Goal: Information Seeking & Learning: Learn about a topic

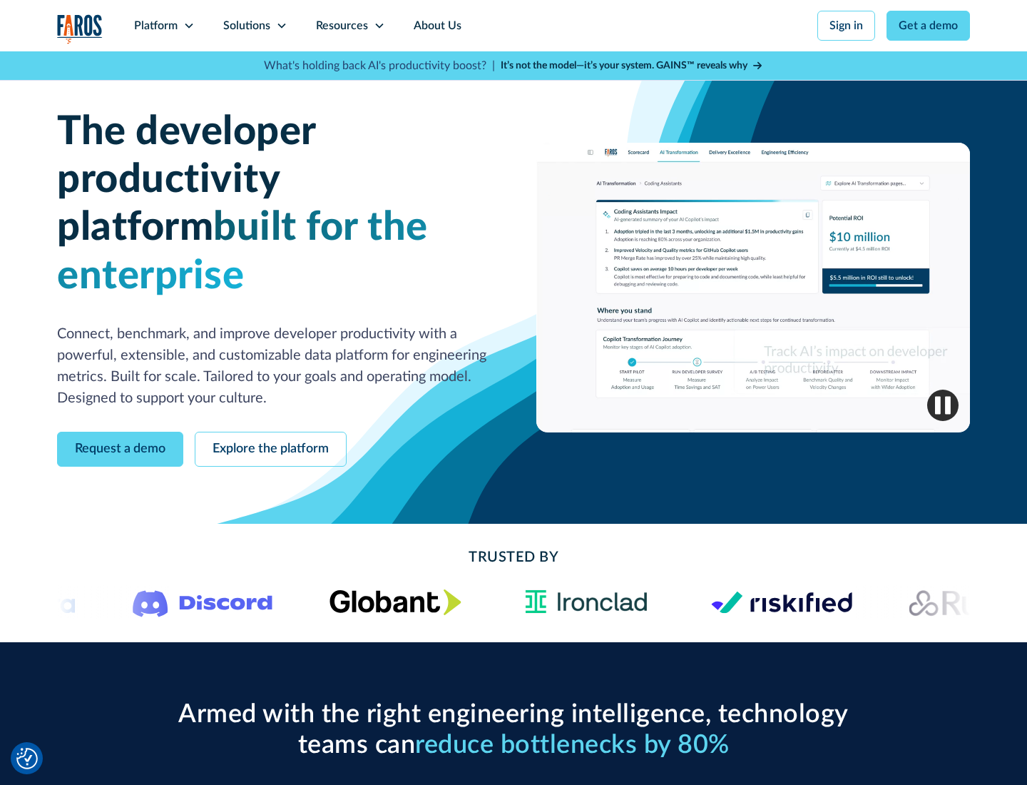
click at [188, 26] on icon at bounding box center [188, 25] width 11 height 11
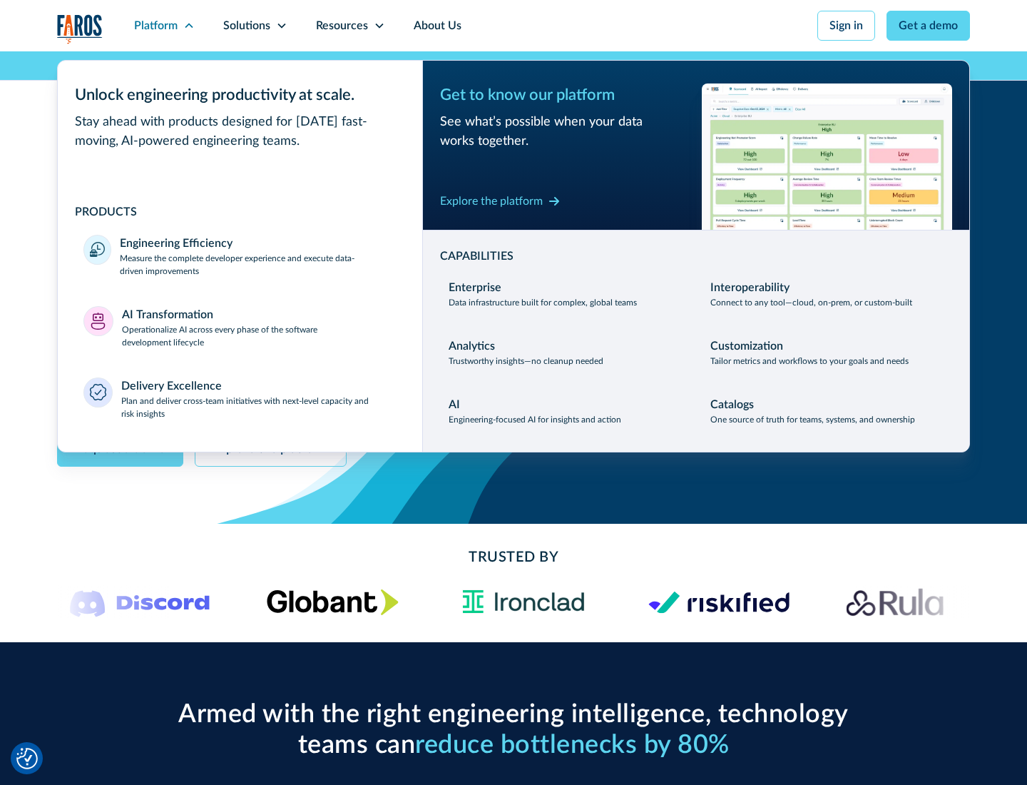
click at [258, 264] on p "Measure the complete developer experience and execute data-driven improvements" at bounding box center [258, 265] width 277 height 26
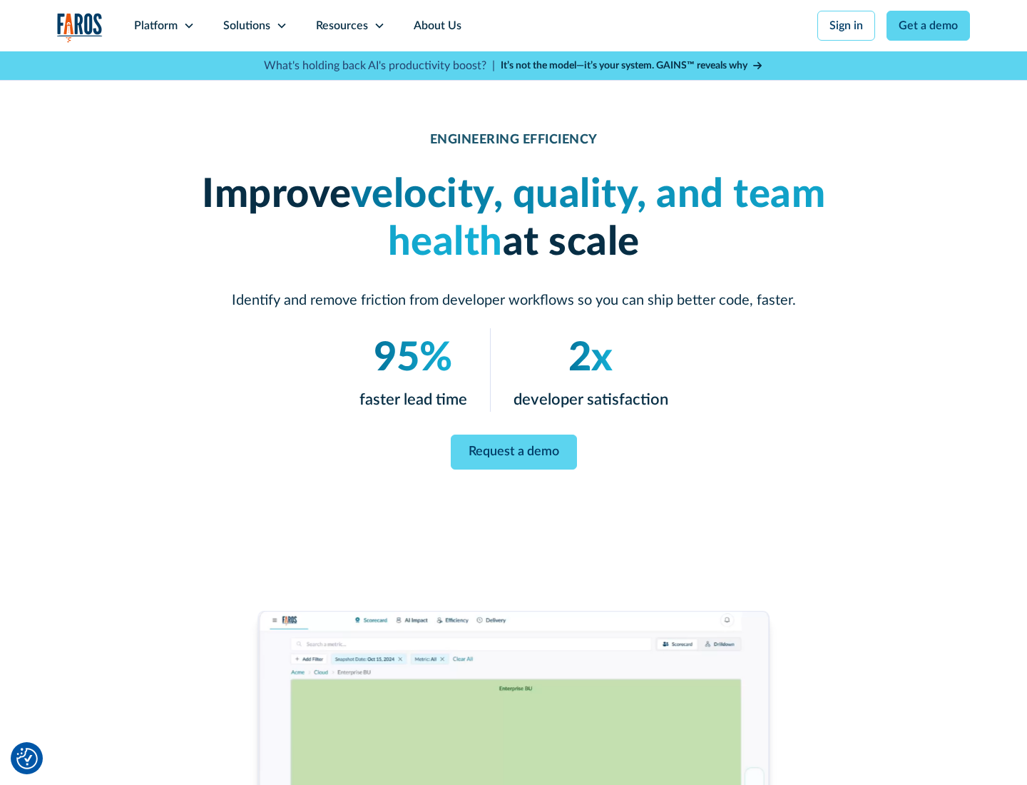
scroll to position [60, 0]
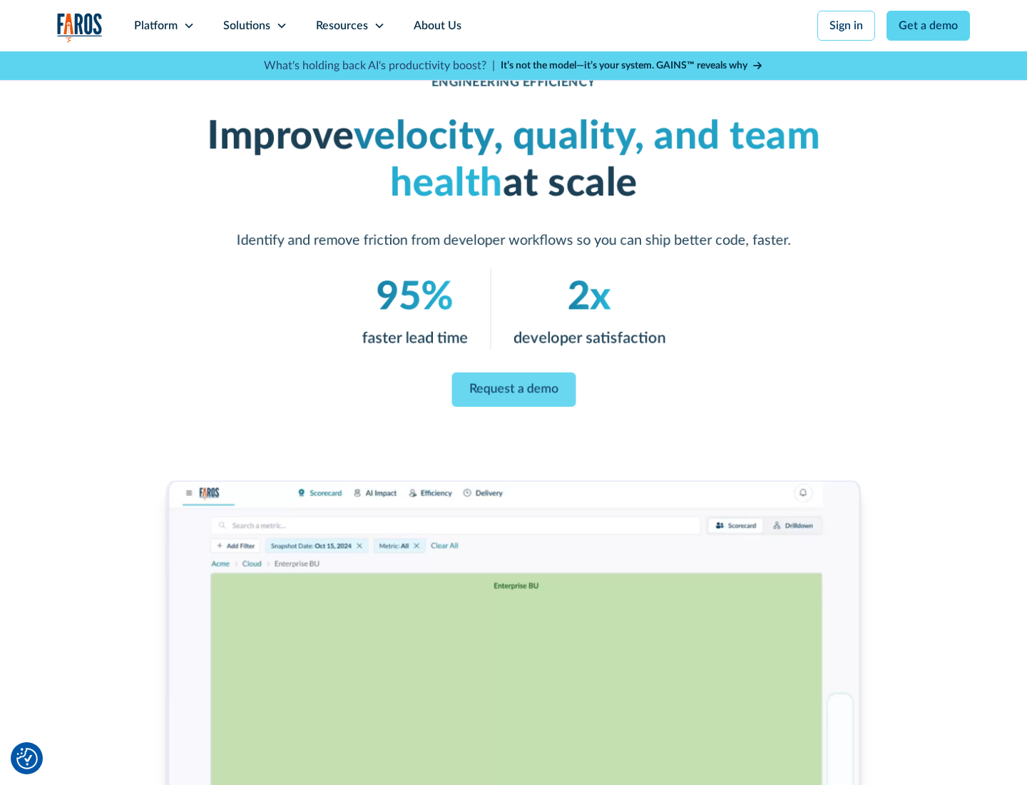
click at [514, 389] on link "Request a demo" at bounding box center [514, 389] width 124 height 34
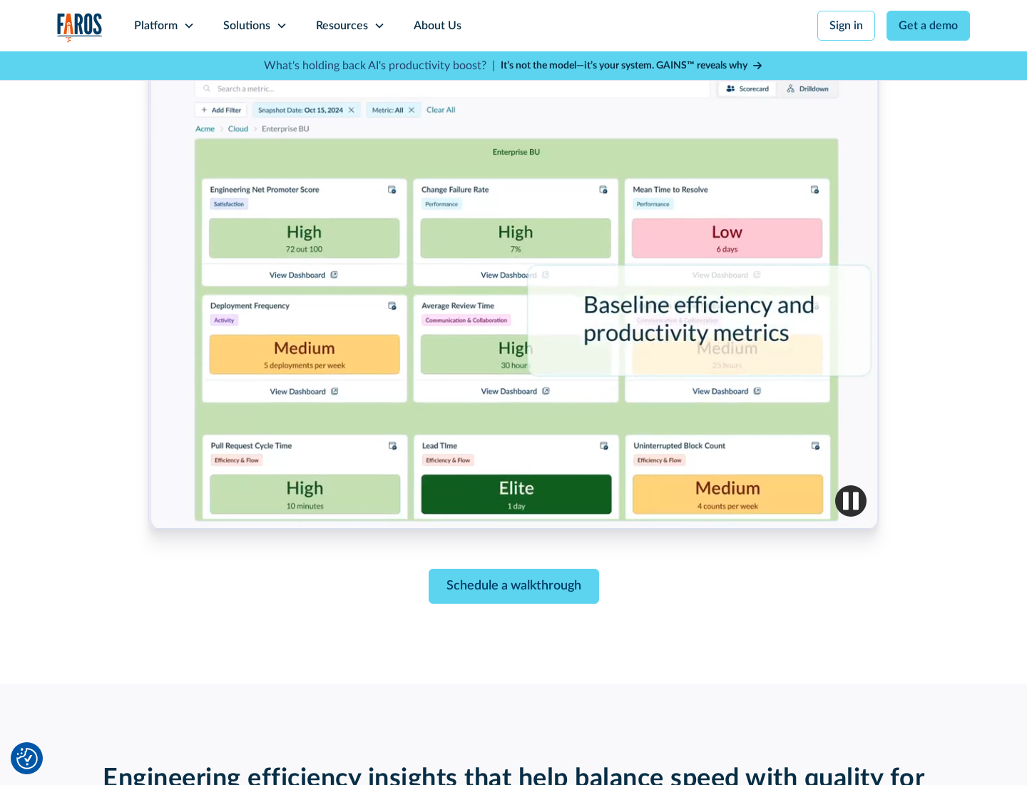
scroll to position [3129, 0]
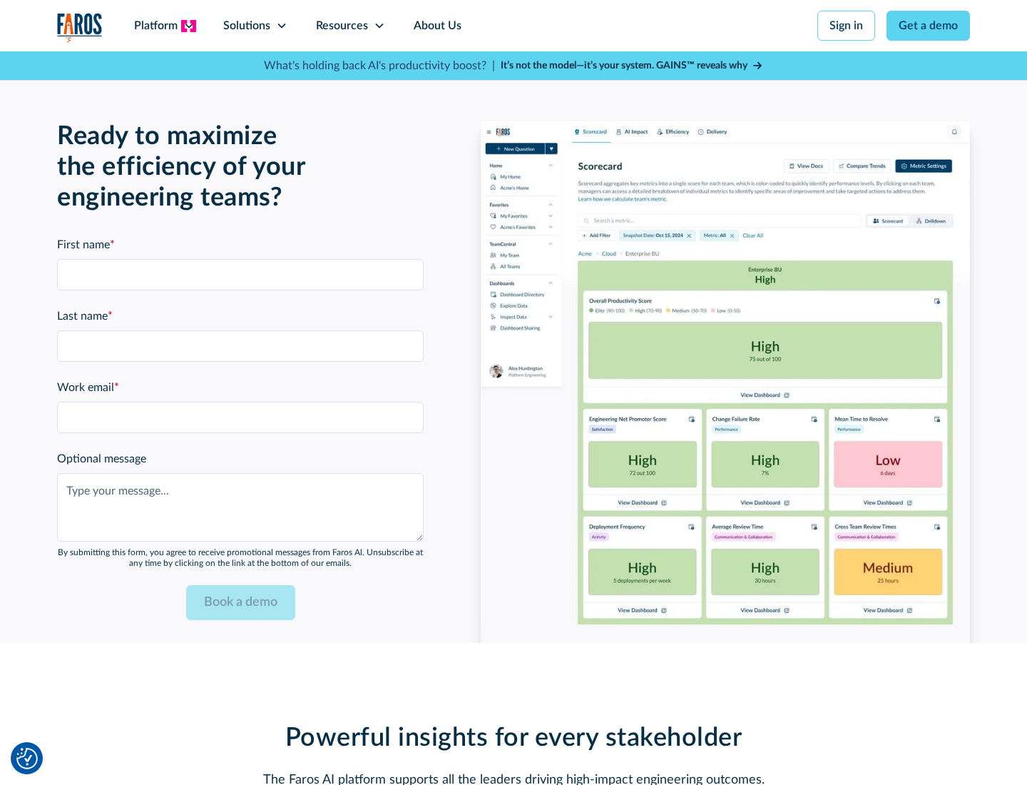
click at [188, 26] on icon at bounding box center [188, 25] width 11 height 11
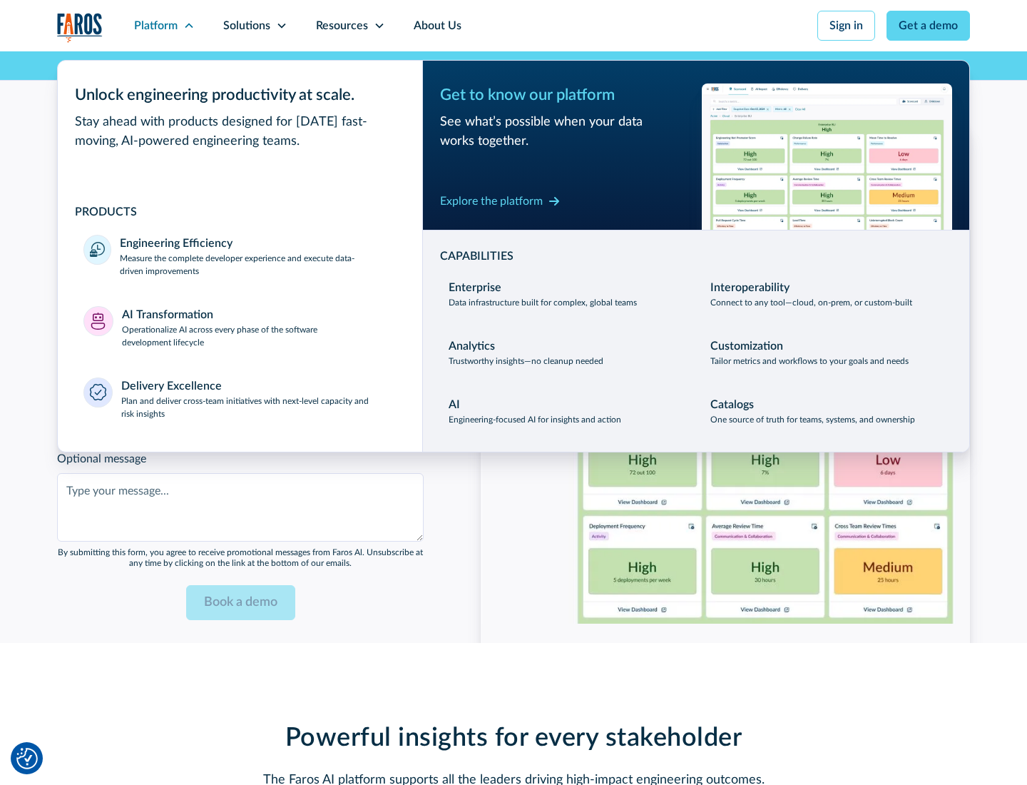
click at [259, 327] on p "Operationalize AI across every phase of the software development lifecycle" at bounding box center [259, 336] width 275 height 26
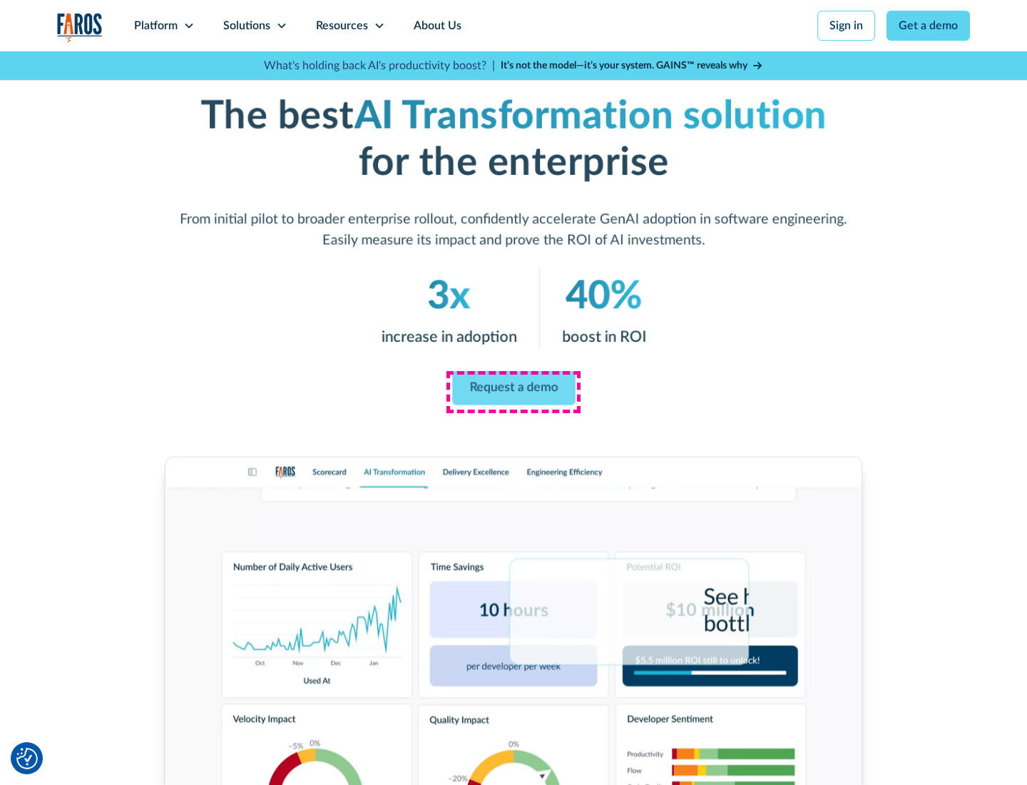
click at [514, 387] on link "Request a demo" at bounding box center [513, 388] width 123 height 34
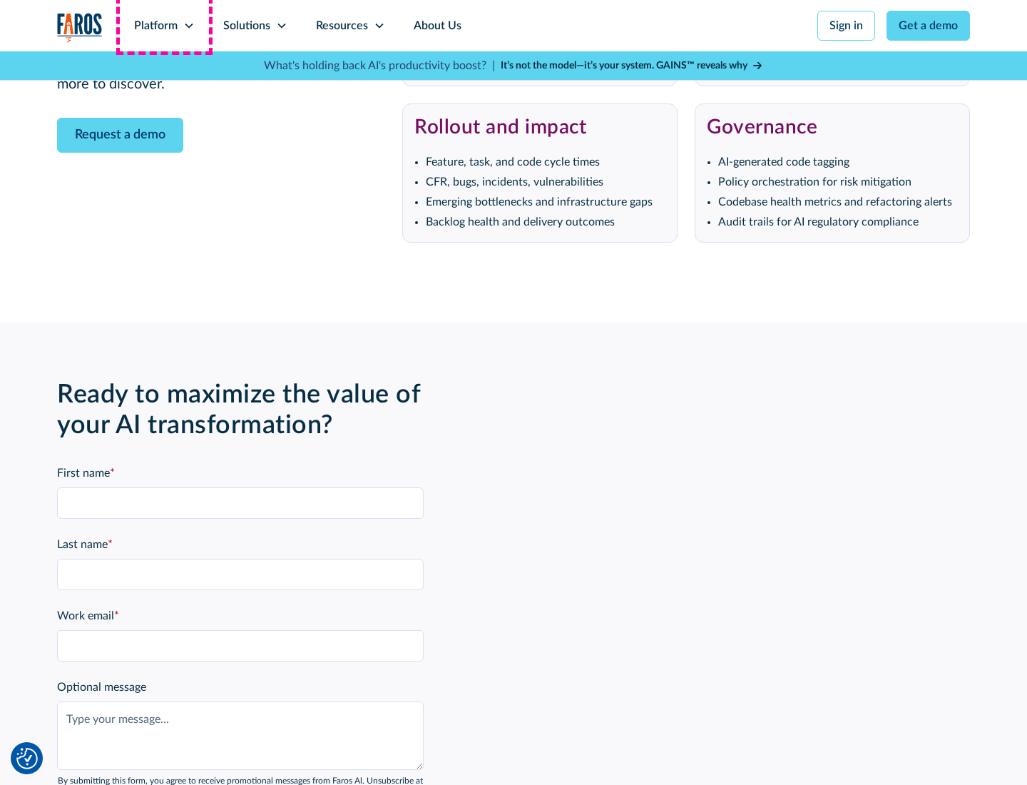
click at [164, 26] on div "Platform" at bounding box center [156, 25] width 44 height 17
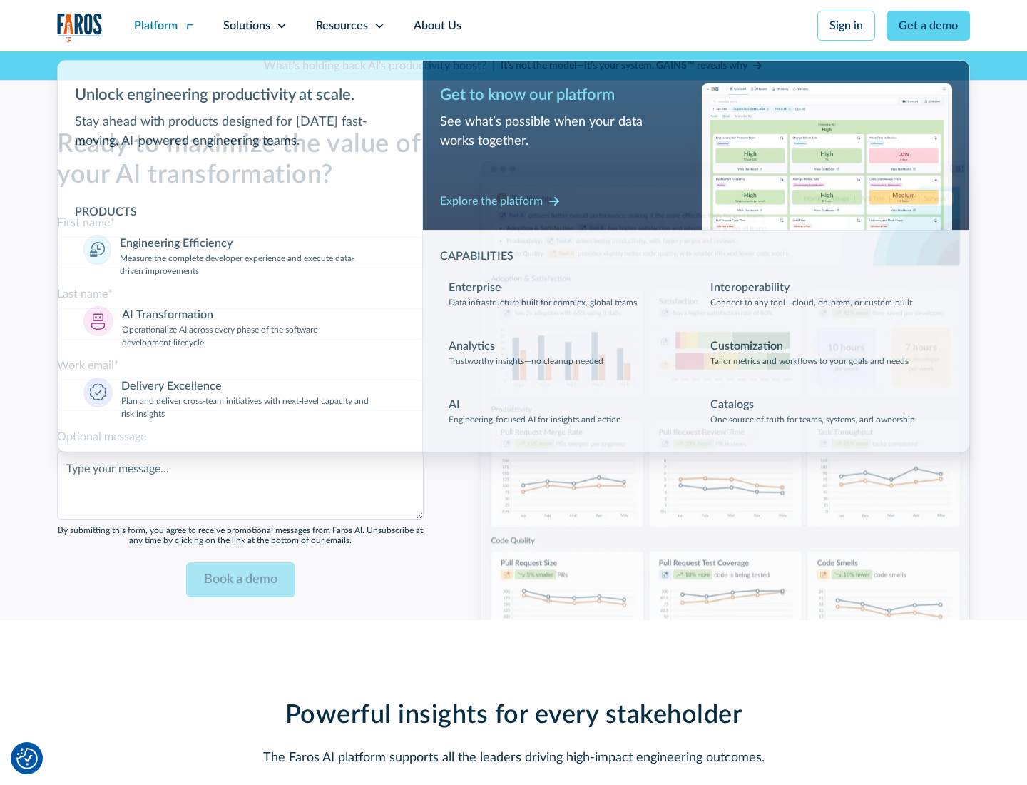
scroll to position [3473, 0]
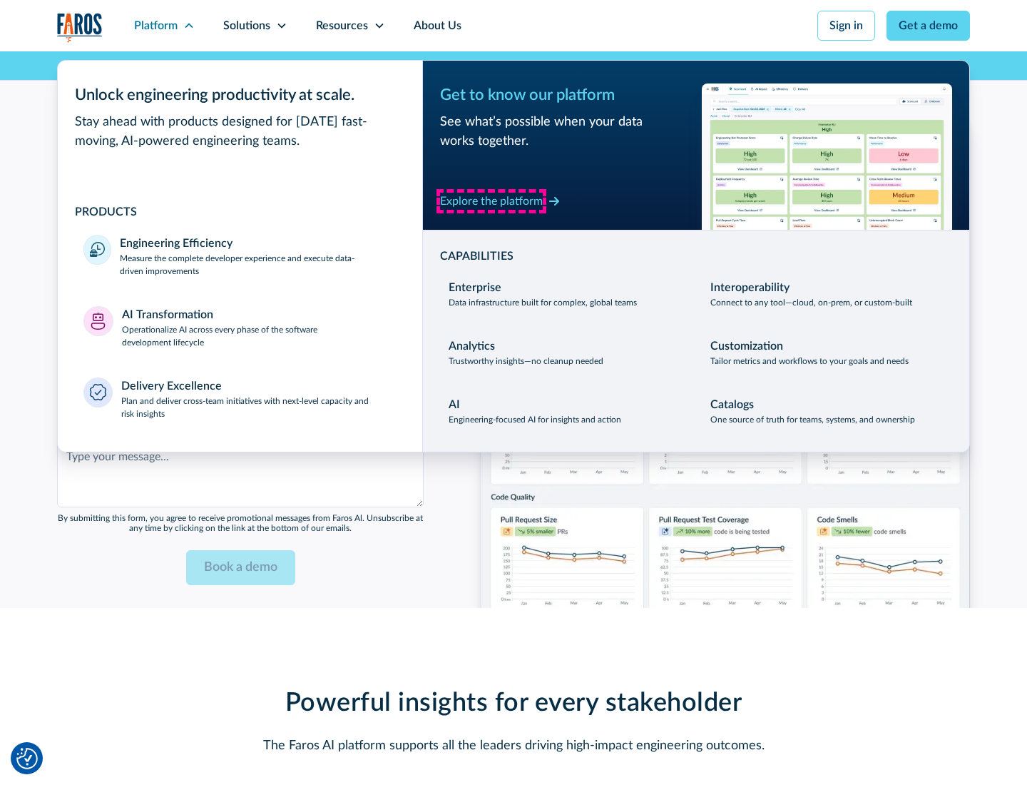
click at [492, 200] on div "Explore the platform" at bounding box center [491, 201] width 103 height 17
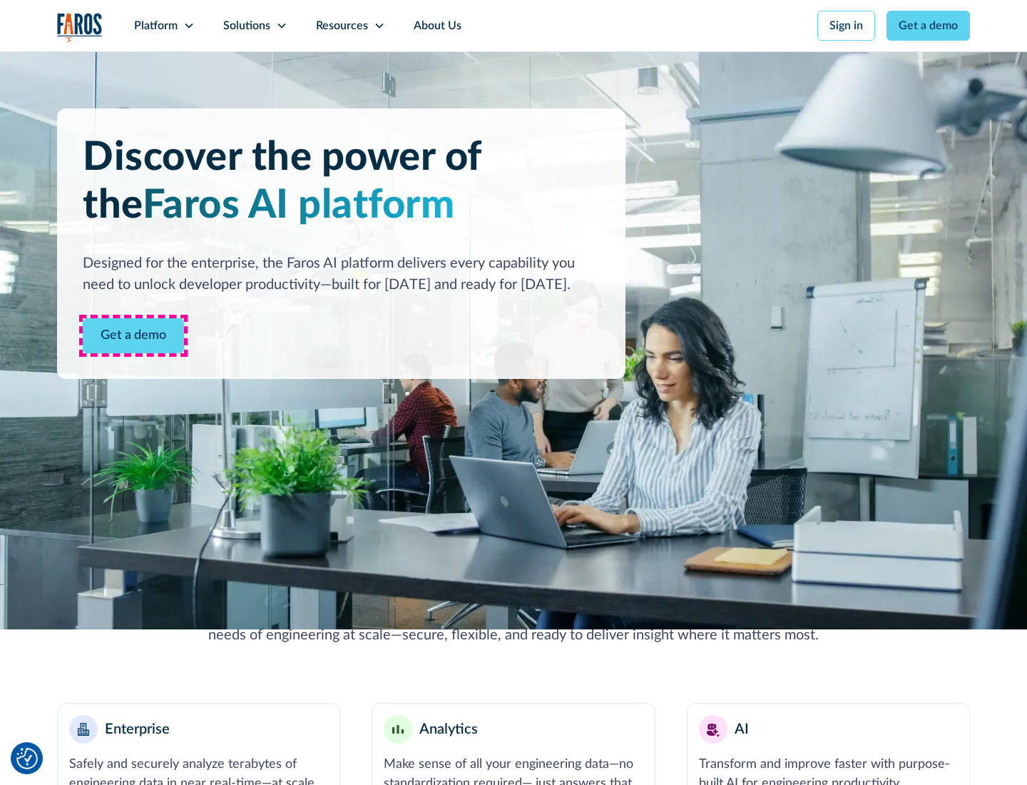
click at [133, 335] on link "Get a demo" at bounding box center [133, 335] width 101 height 35
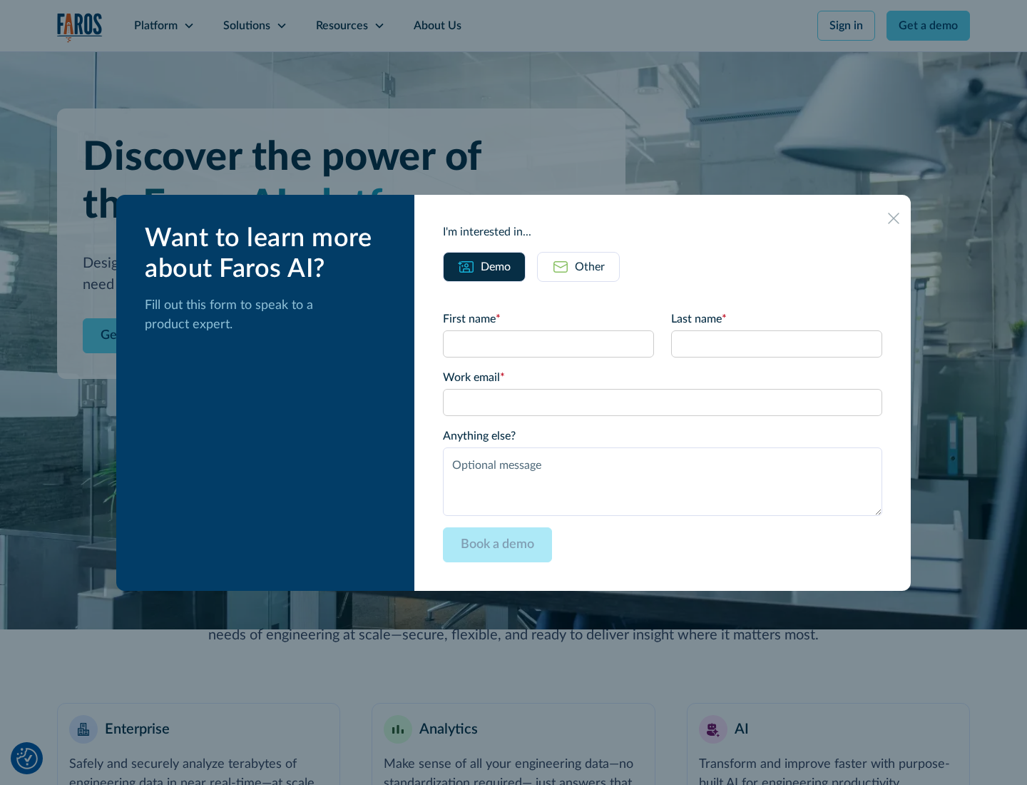
click at [590, 266] on div "Other" at bounding box center [590, 266] width 30 height 17
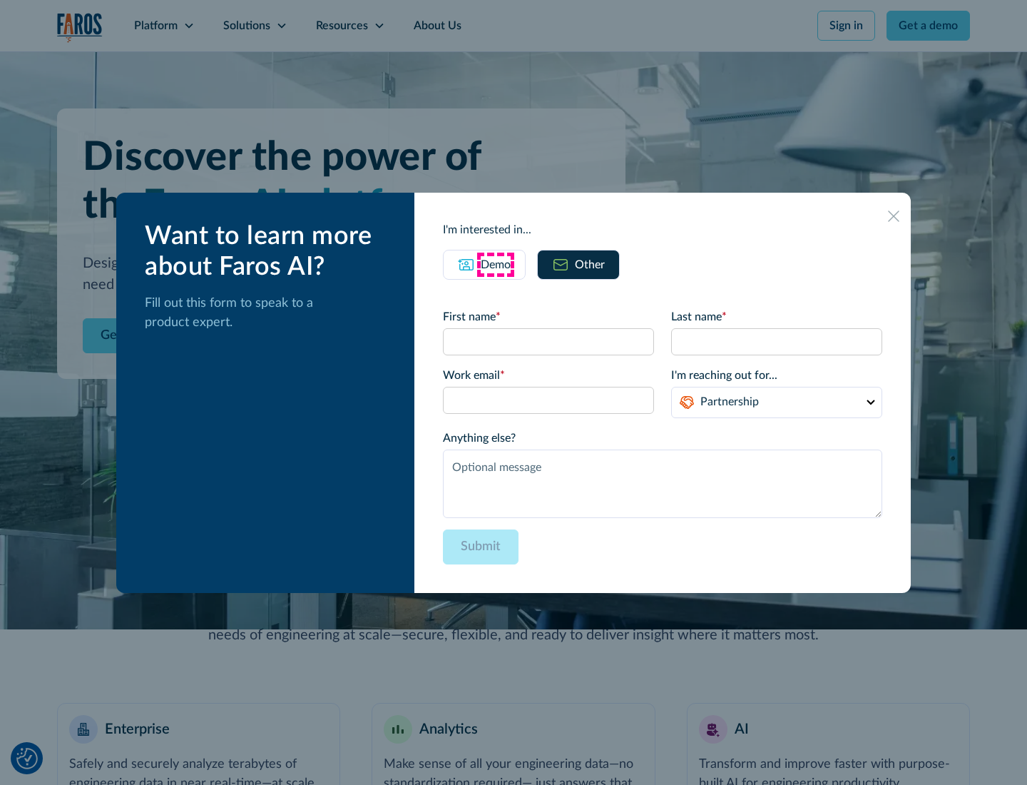
click at [496, 264] on div "Demo" at bounding box center [496, 264] width 30 height 17
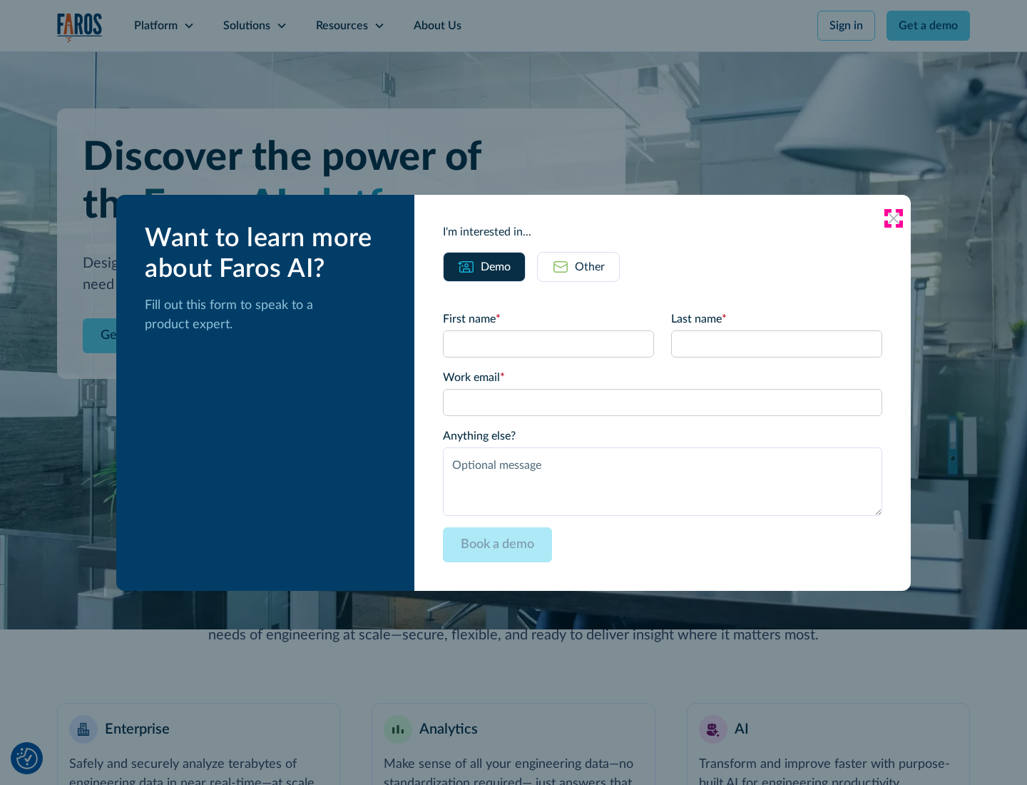
click at [894, 218] on icon at bounding box center [893, 218] width 11 height 11
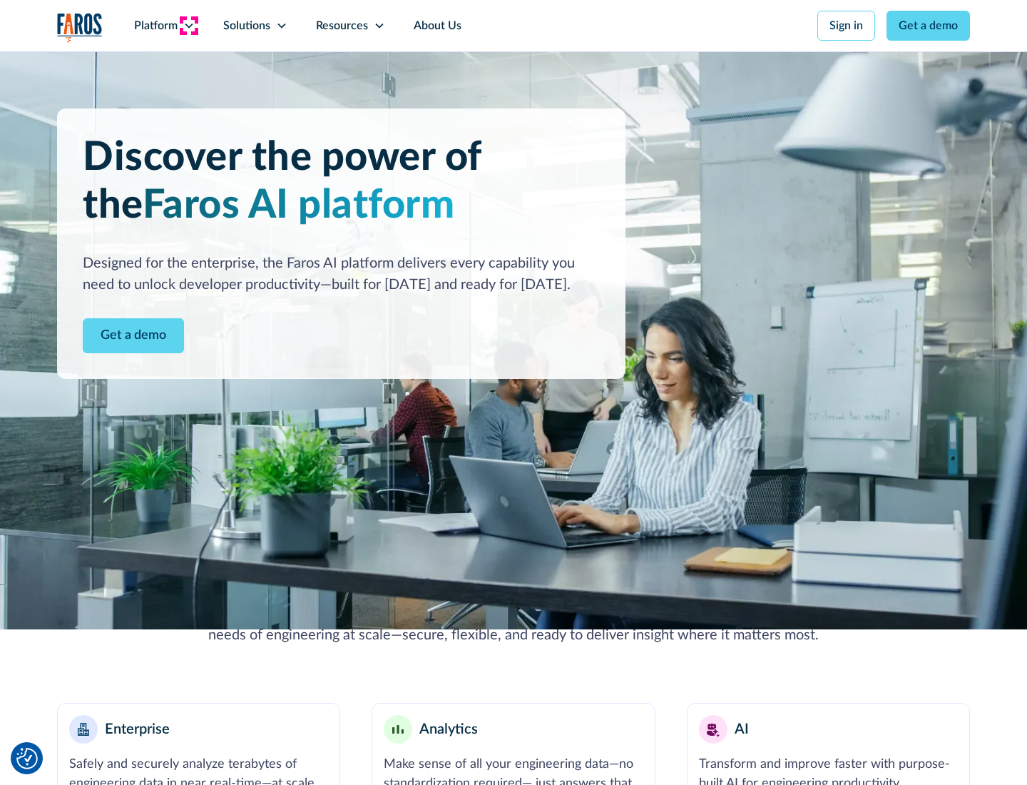
click at [188, 26] on icon at bounding box center [188, 25] width 11 height 11
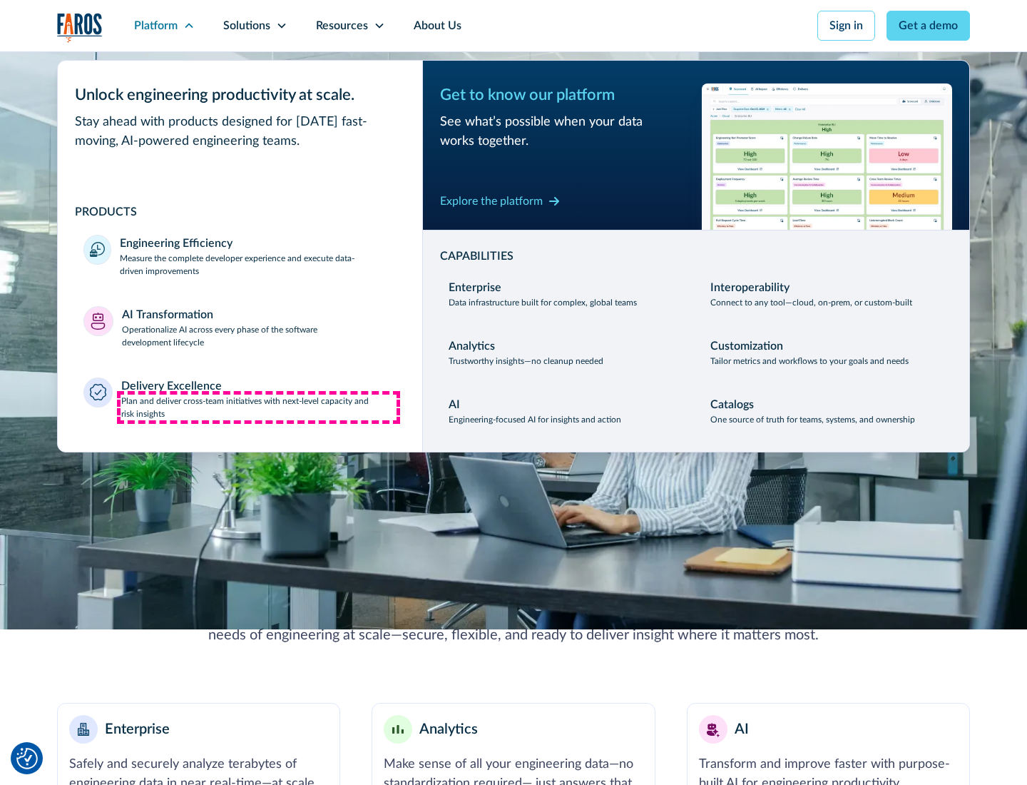
click at [258, 407] on p "Plan and deliver cross-team initiatives with next-level capacity and risk insig…" at bounding box center [259, 407] width 276 height 26
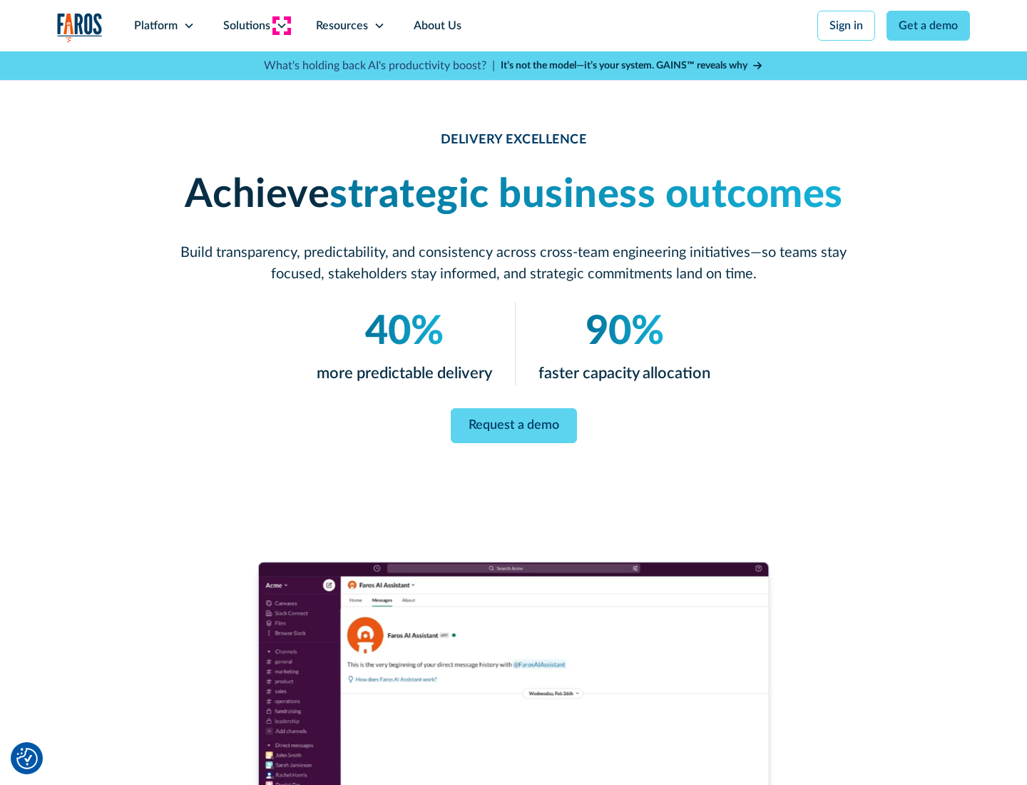
click at [281, 26] on icon at bounding box center [281, 25] width 11 height 11
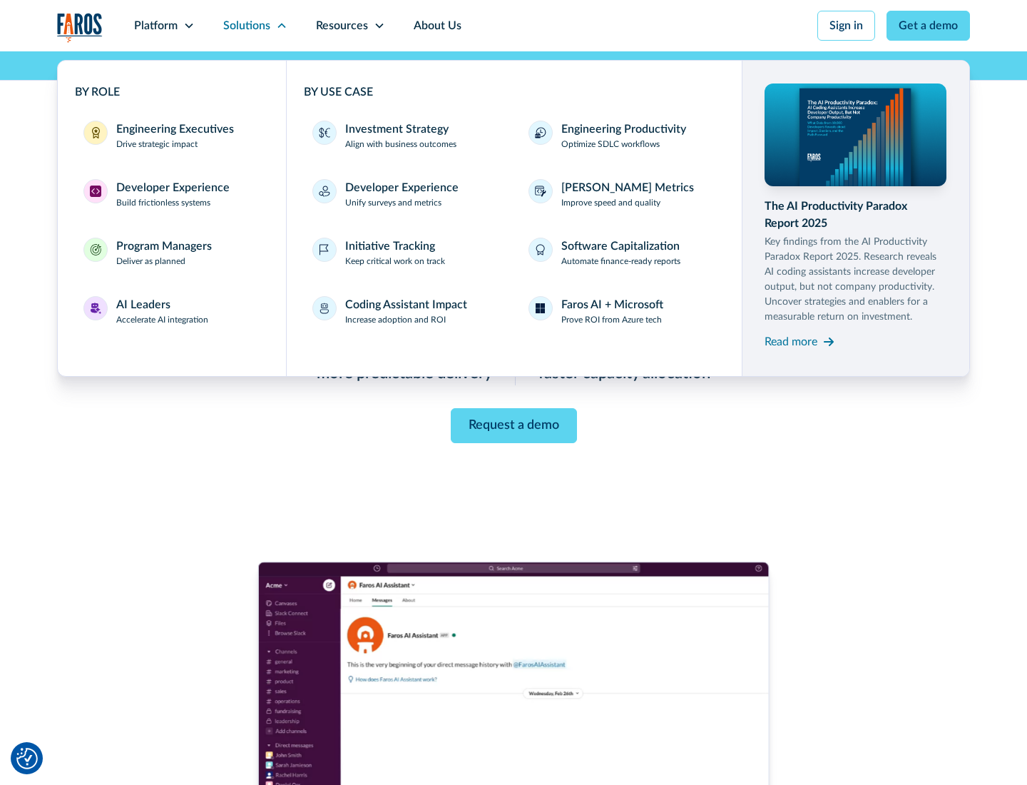
click at [171, 136] on div "Engineering Executives" at bounding box center [175, 129] width 118 height 17
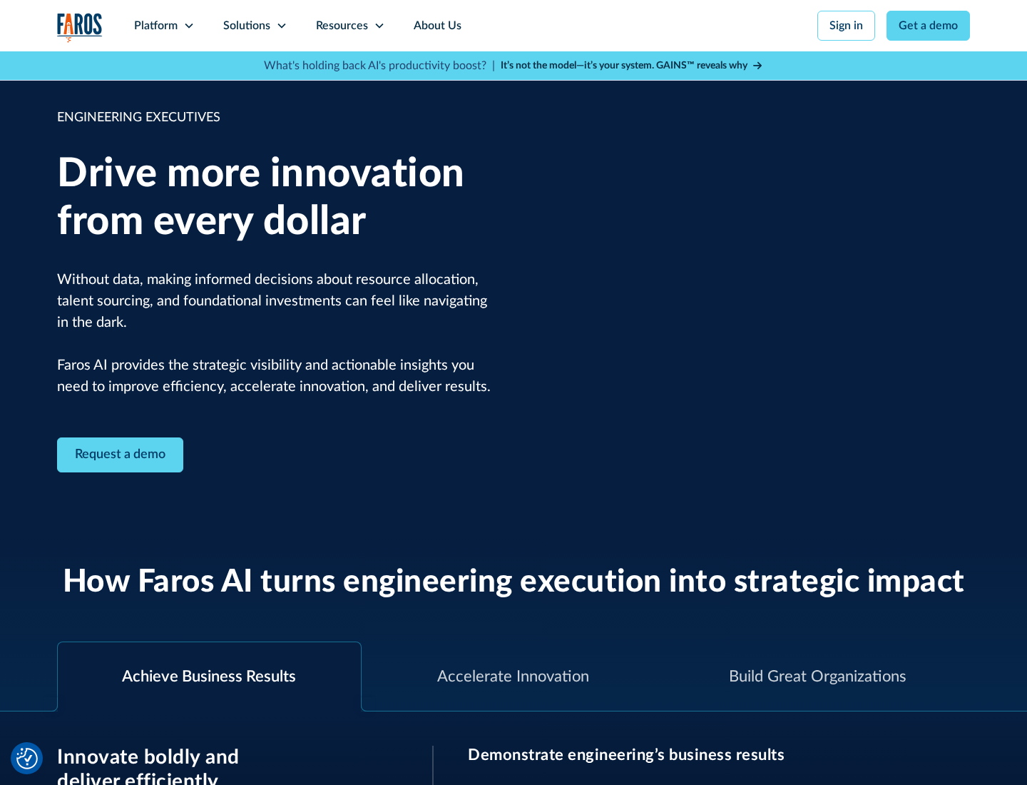
click at [281, 26] on icon at bounding box center [281, 25] width 11 height 11
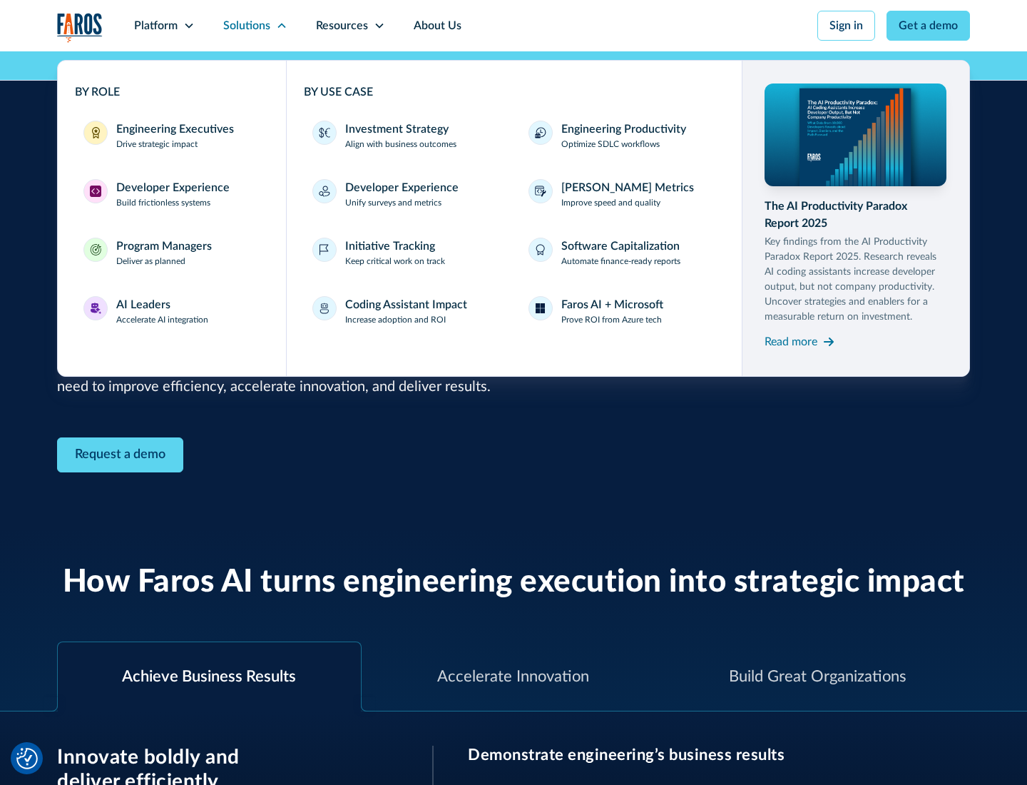
click at [171, 188] on div "Developer Experience" at bounding box center [172, 187] width 113 height 17
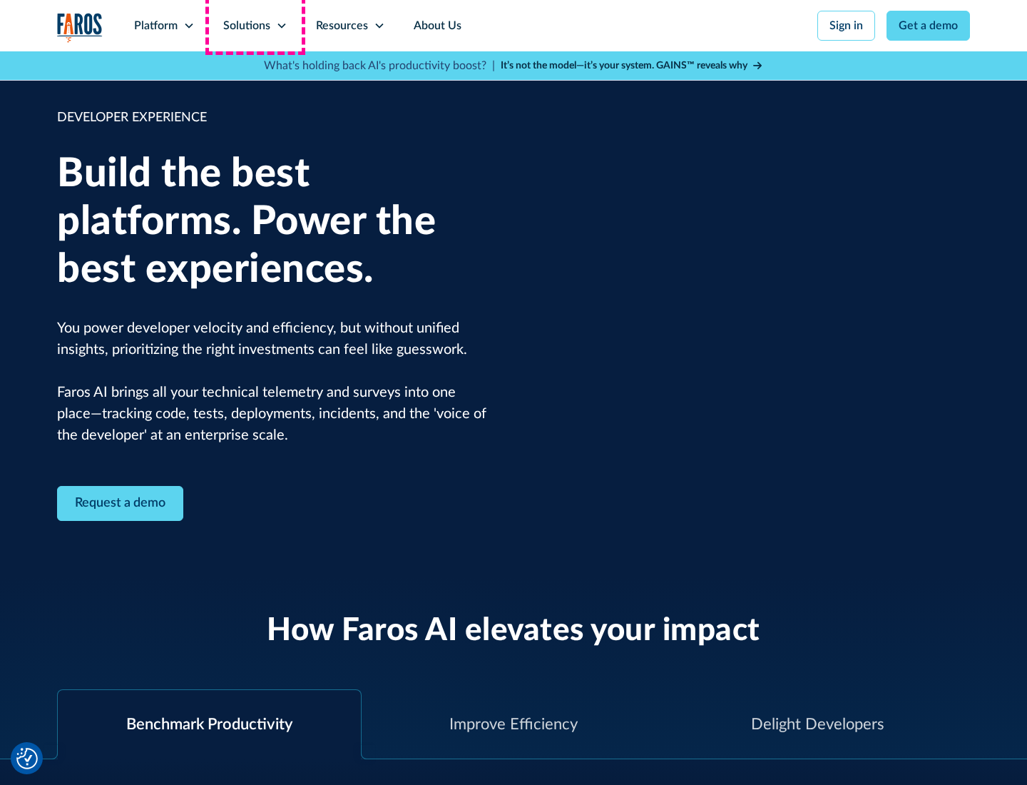
click at [255, 26] on div "Solutions" at bounding box center [246, 25] width 47 height 17
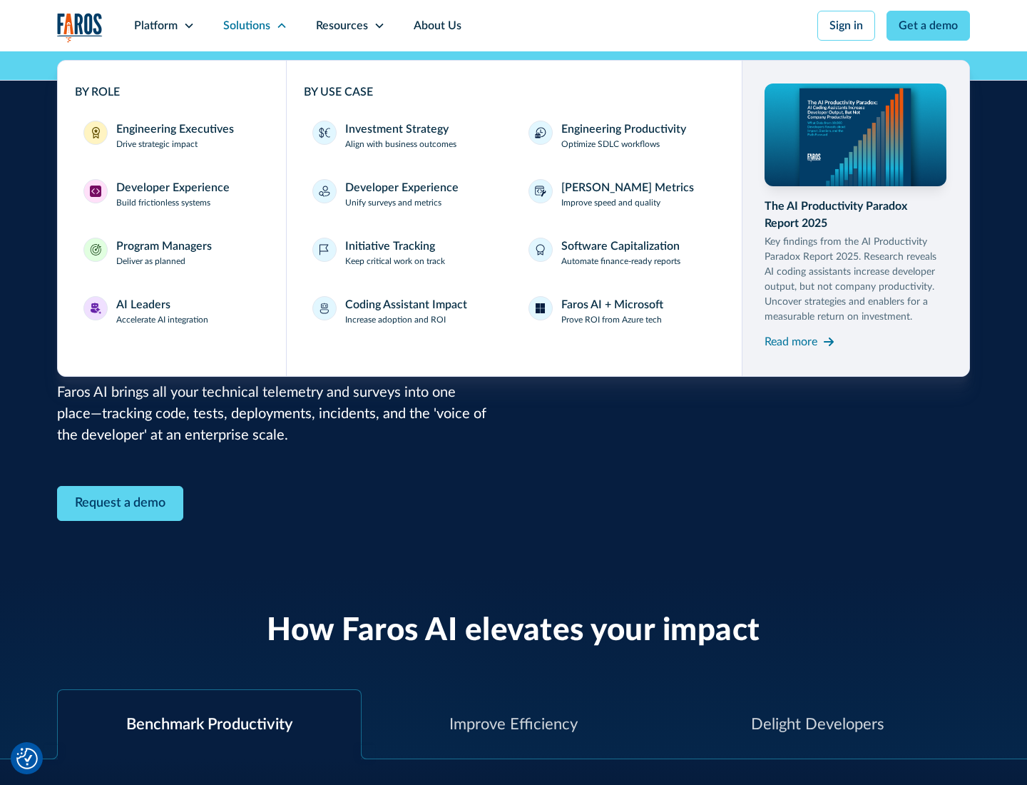
click at [163, 253] on div "Program Managers" at bounding box center [164, 246] width 96 height 17
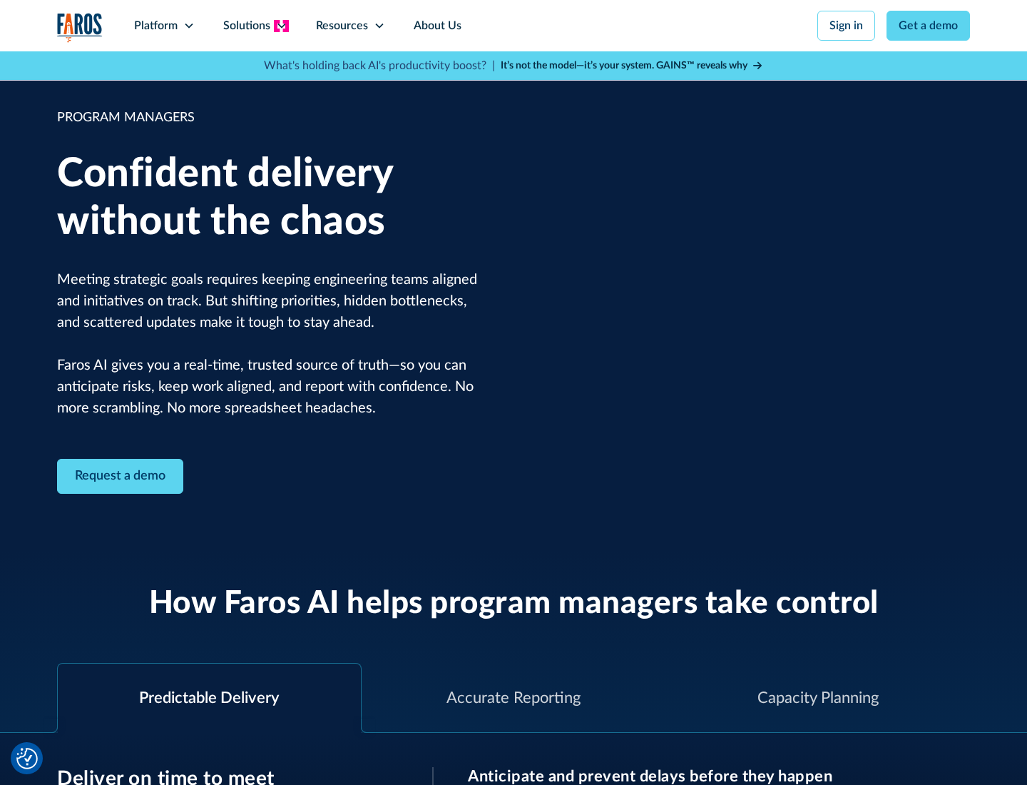
click at [281, 26] on icon at bounding box center [281, 25] width 11 height 11
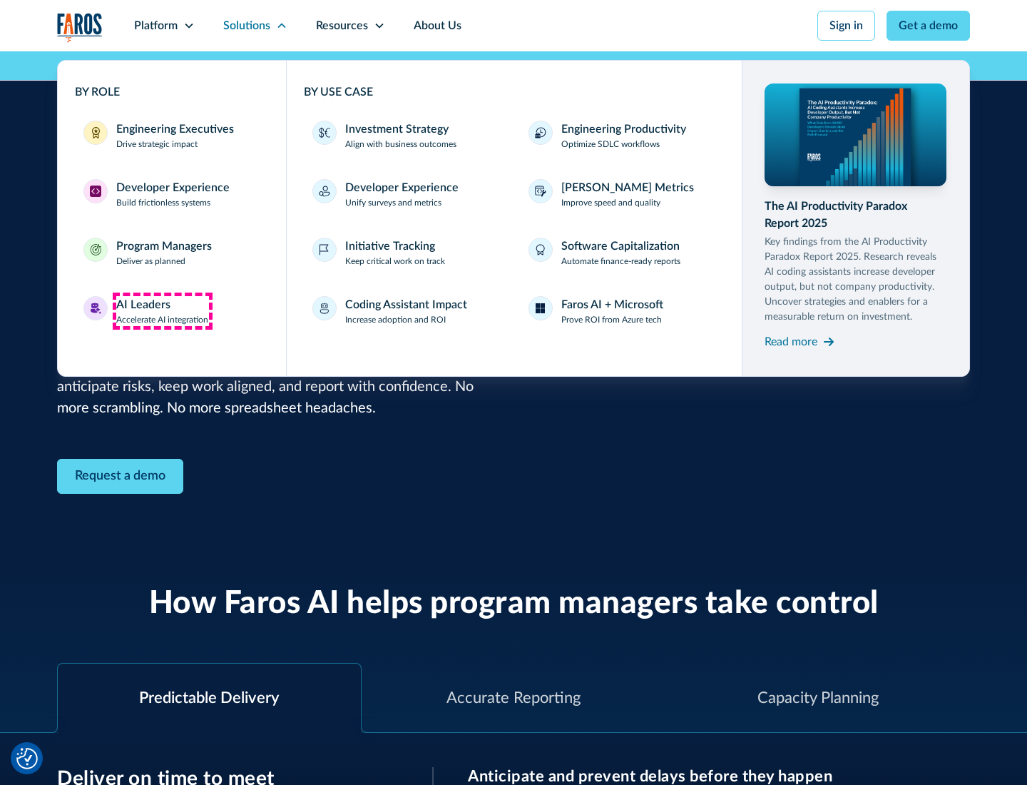
click at [163, 311] on div "AI Leaders" at bounding box center [143, 304] width 54 height 17
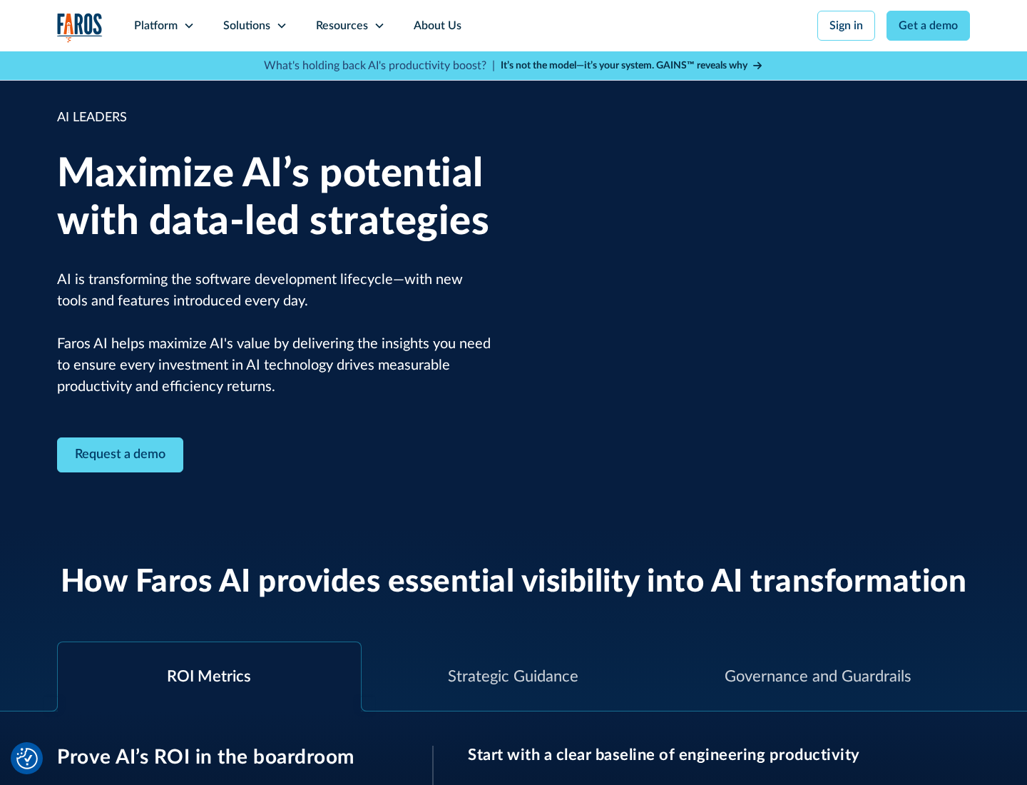
click at [281, 26] on icon at bounding box center [281, 25] width 11 height 11
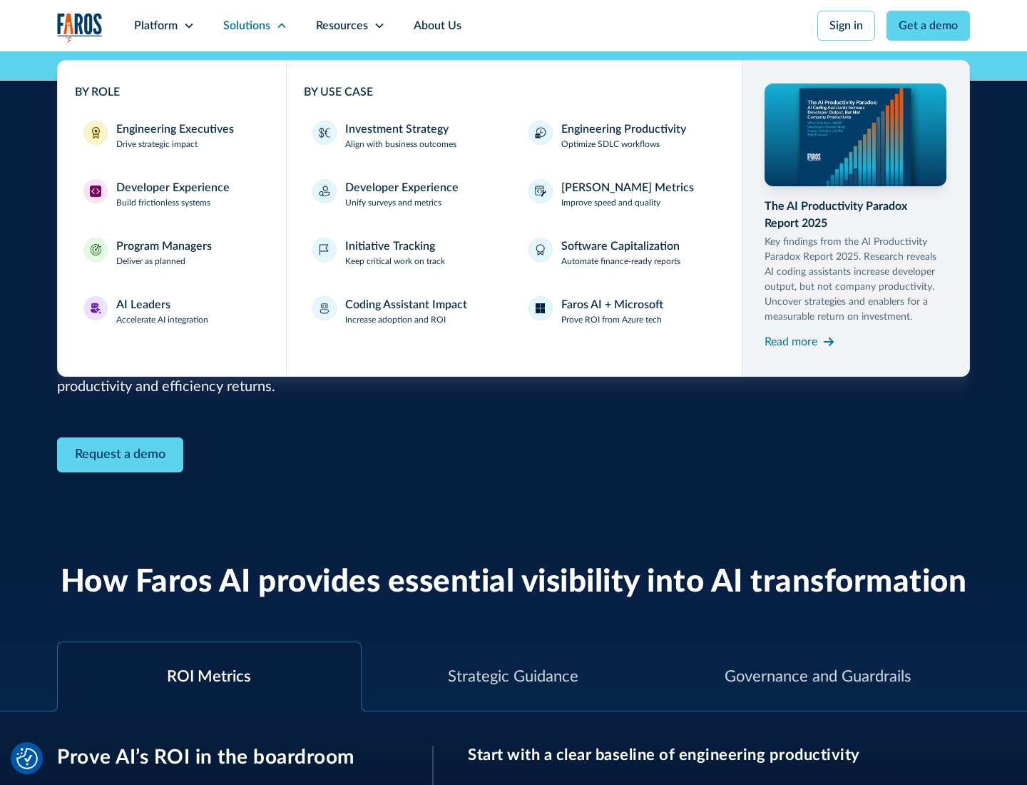
click at [395, 129] on div "Investment Strategy" at bounding box center [396, 129] width 103 height 17
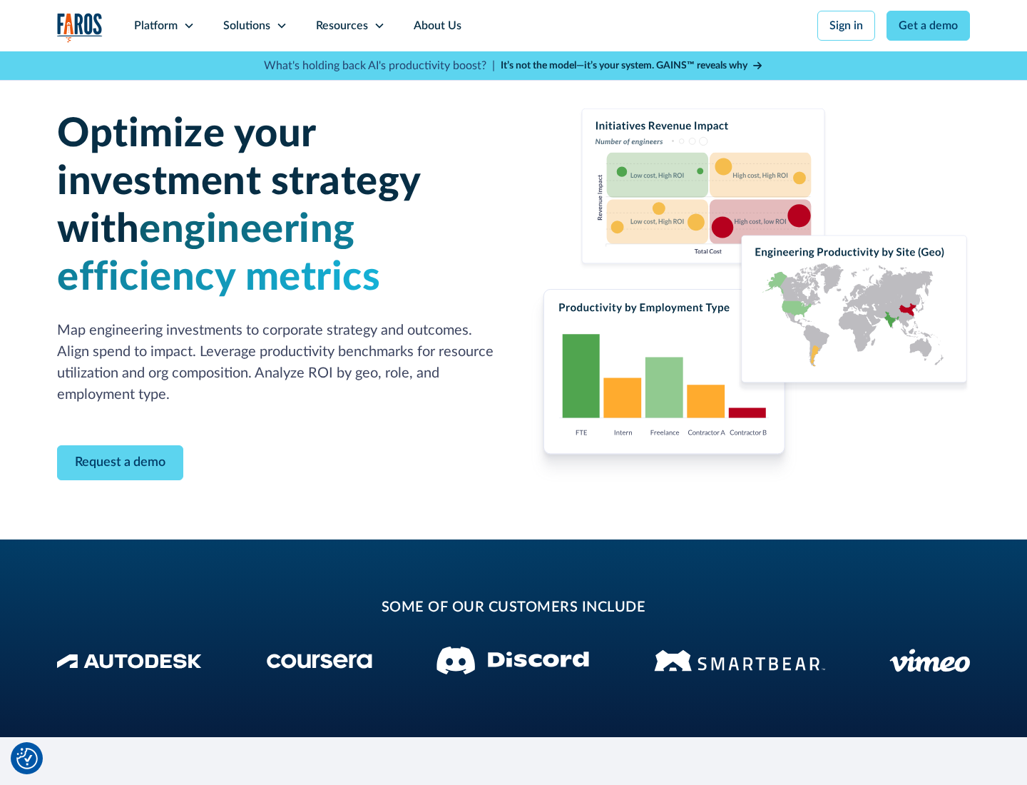
click at [281, 26] on icon at bounding box center [281, 25] width 11 height 11
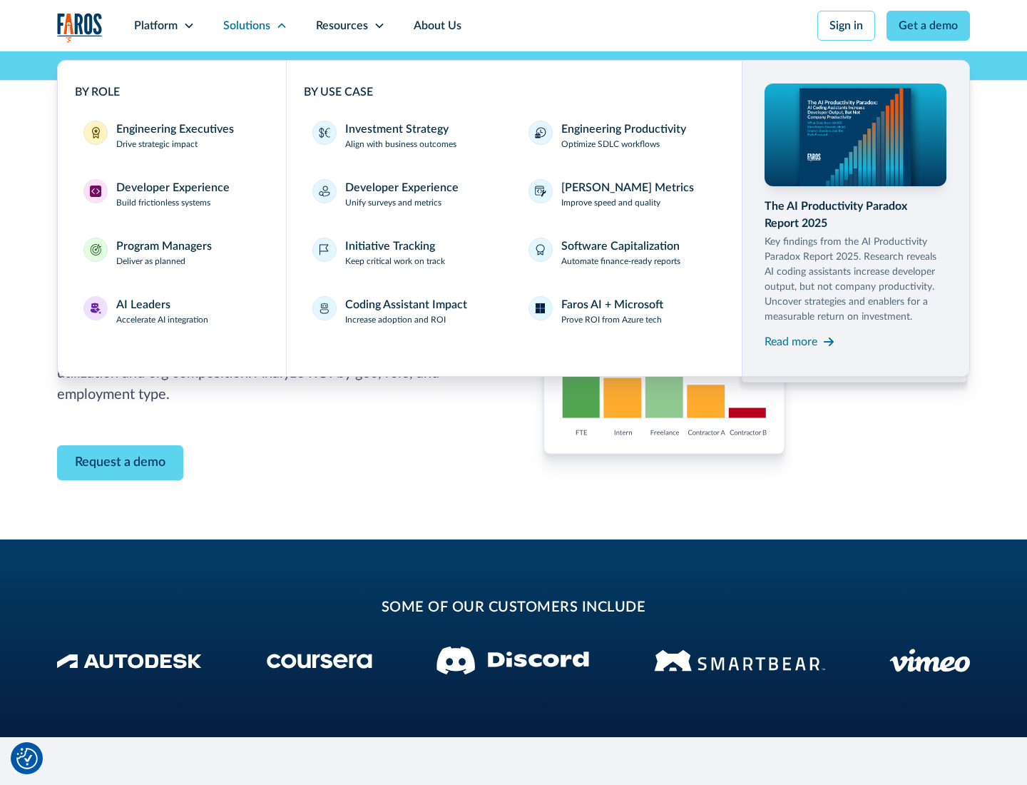
click at [611, 320] on p "Prove ROI from Azure tech" at bounding box center [611, 319] width 101 height 13
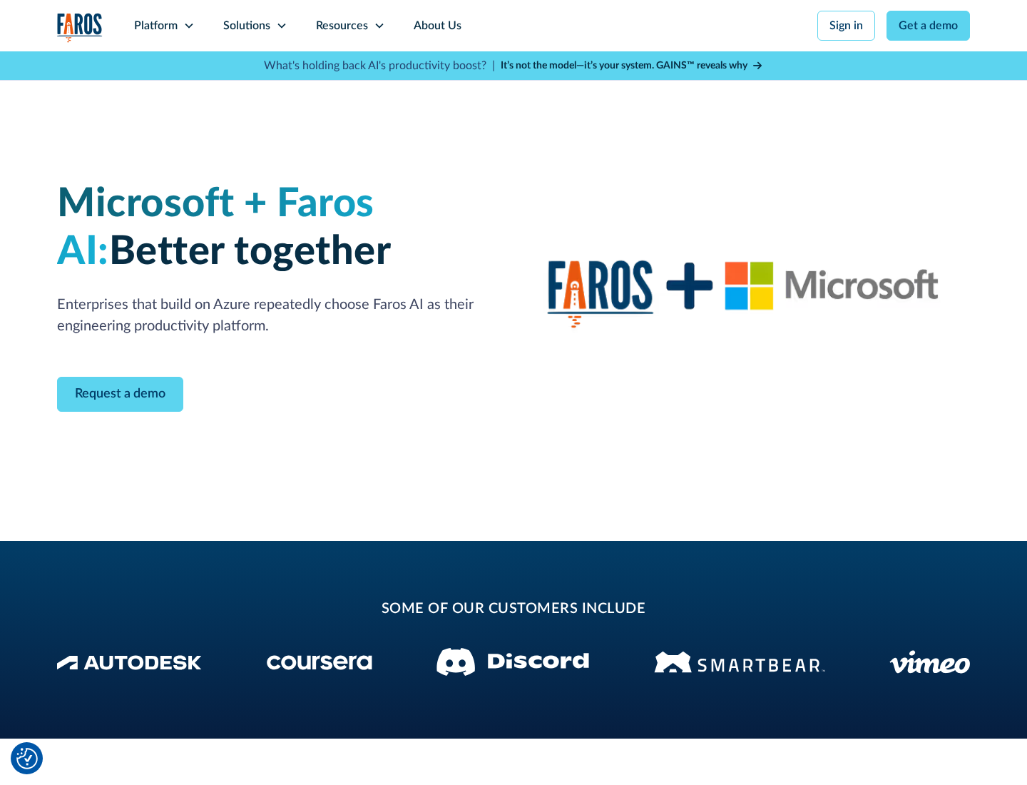
click at [281, 26] on icon at bounding box center [281, 25] width 11 height 11
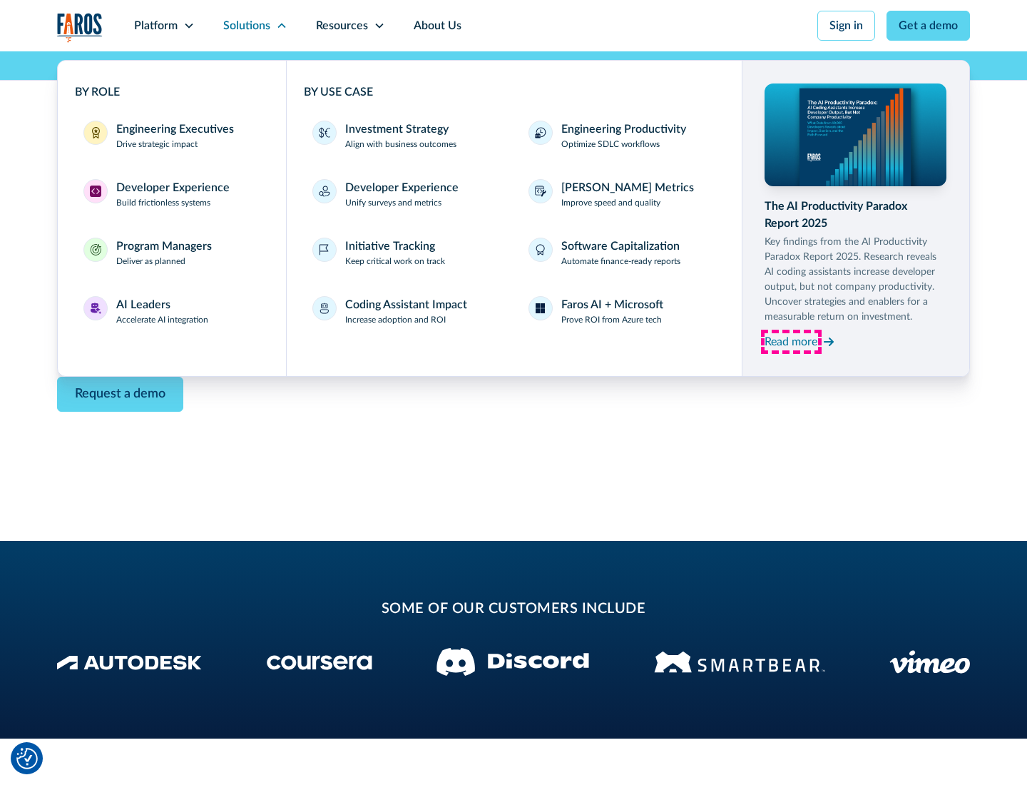
click at [791, 341] on div "Read more" at bounding box center [791, 341] width 53 height 17
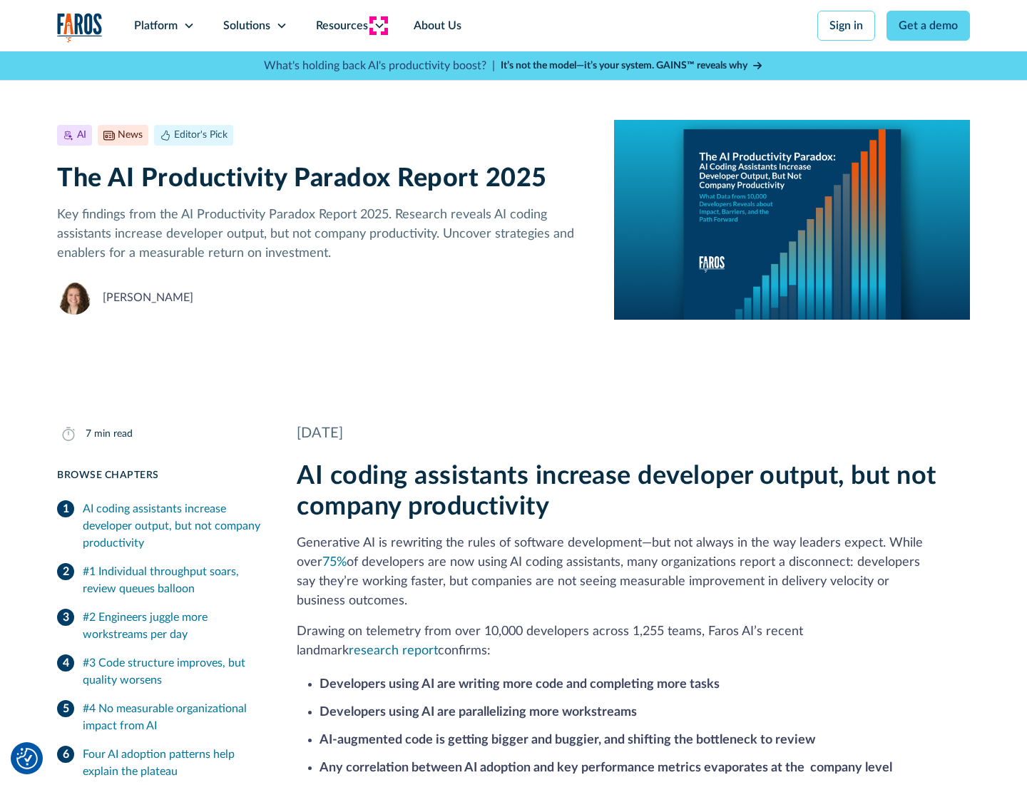
click at [378, 26] on icon at bounding box center [379, 25] width 11 height 11
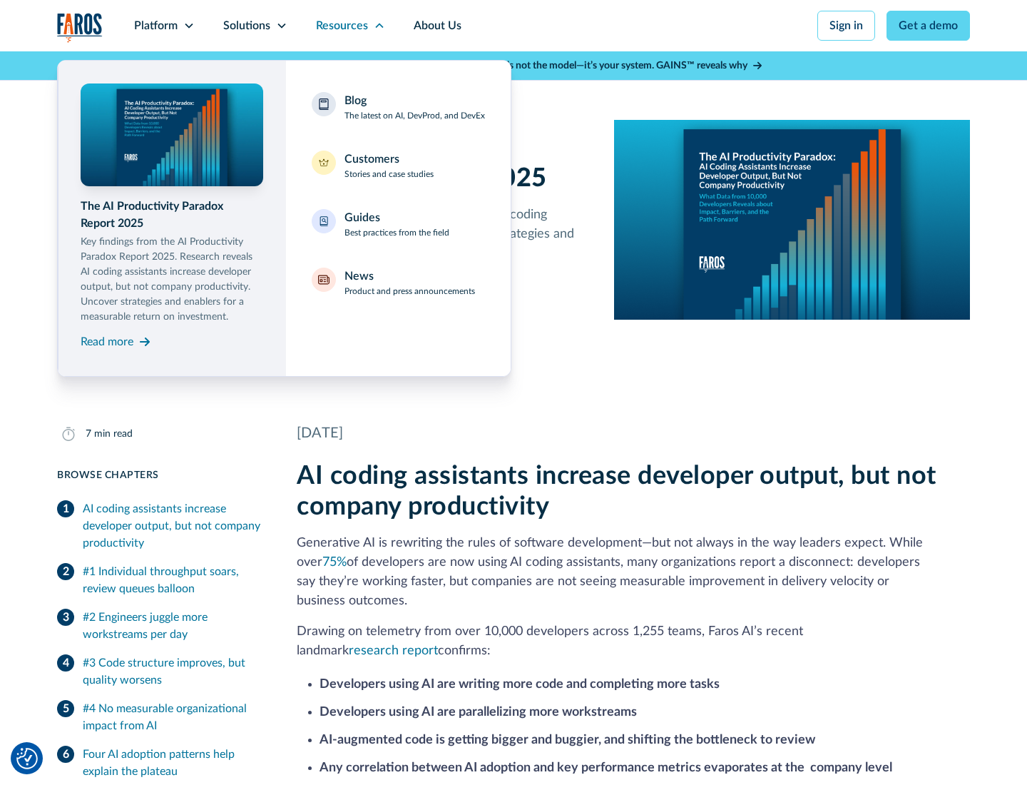
click at [414, 107] on div "Blog The latest on AI, DevProd, and DevEx" at bounding box center [415, 107] width 141 height 30
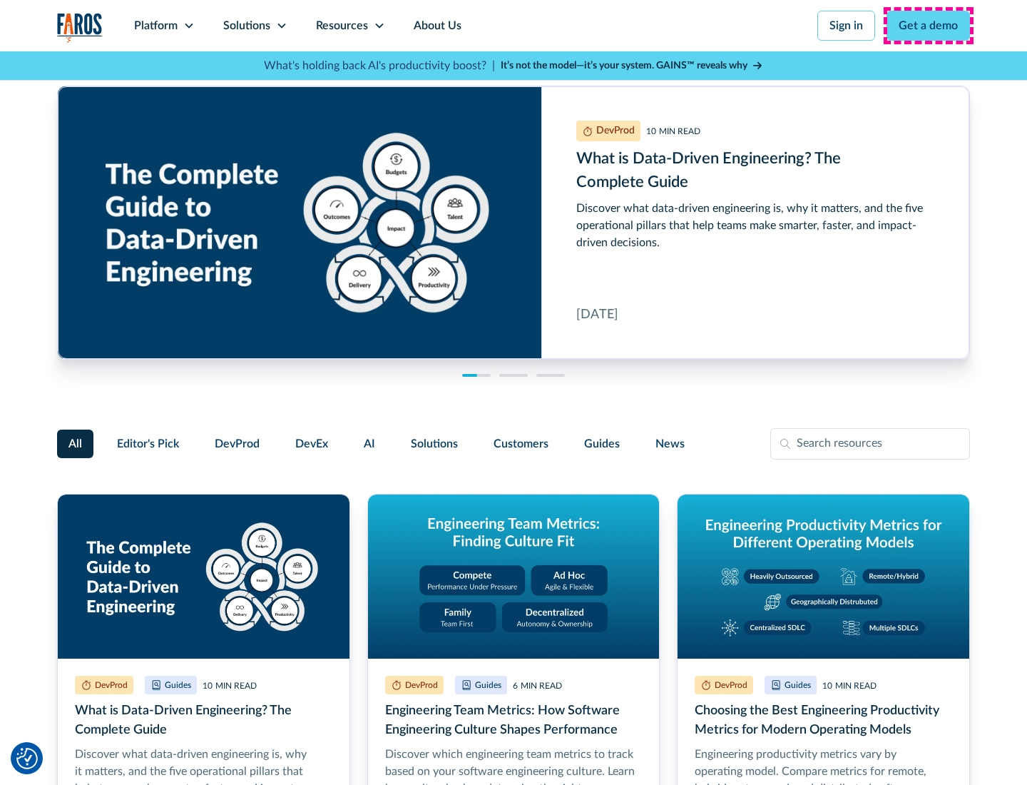
click at [929, 26] on link "Get a demo" at bounding box center [928, 26] width 83 height 30
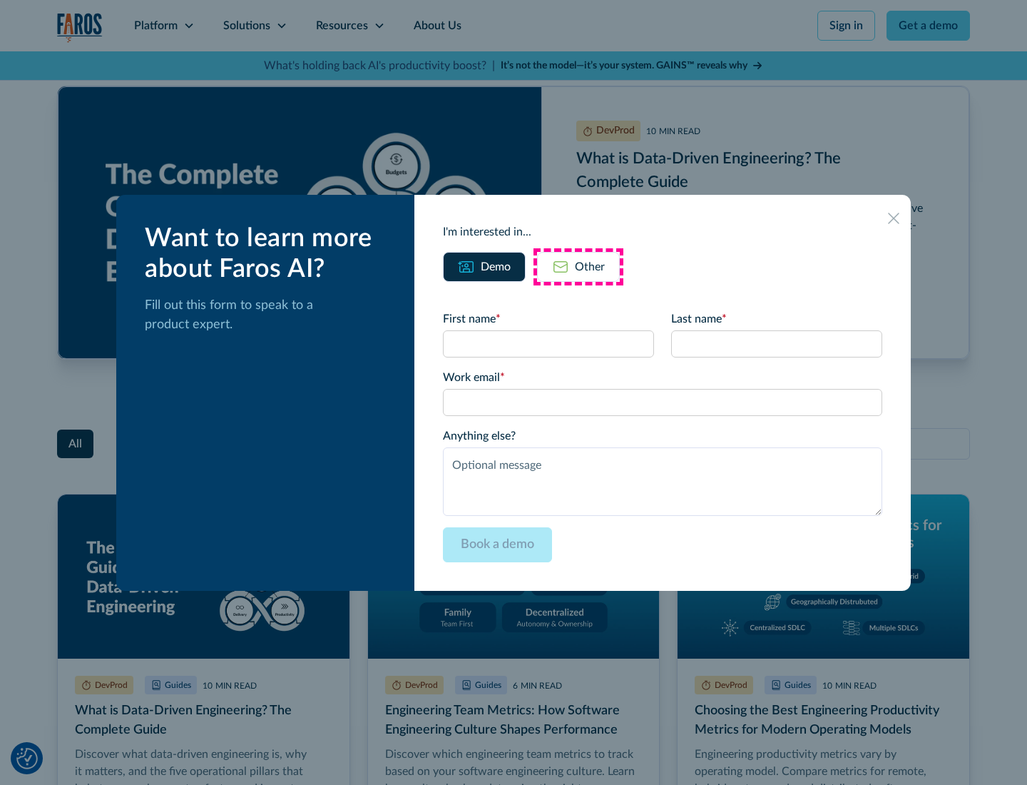
click at [579, 266] on div "Other" at bounding box center [590, 266] width 30 height 17
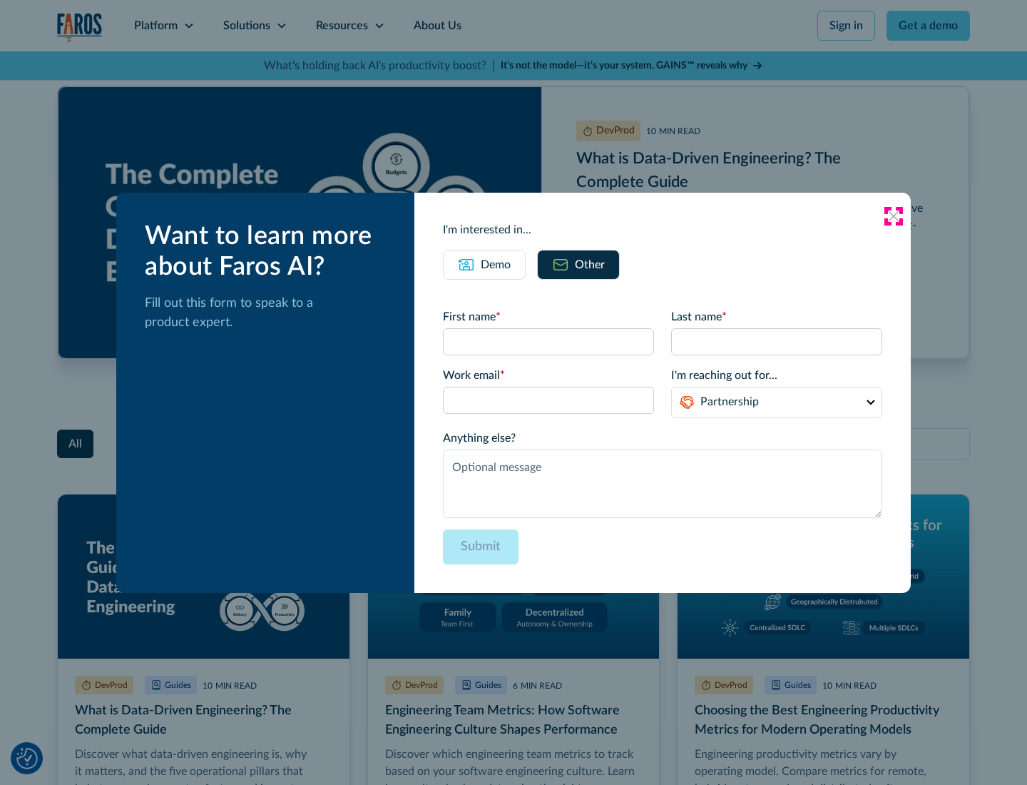
click at [894, 215] on icon at bounding box center [893, 215] width 11 height 11
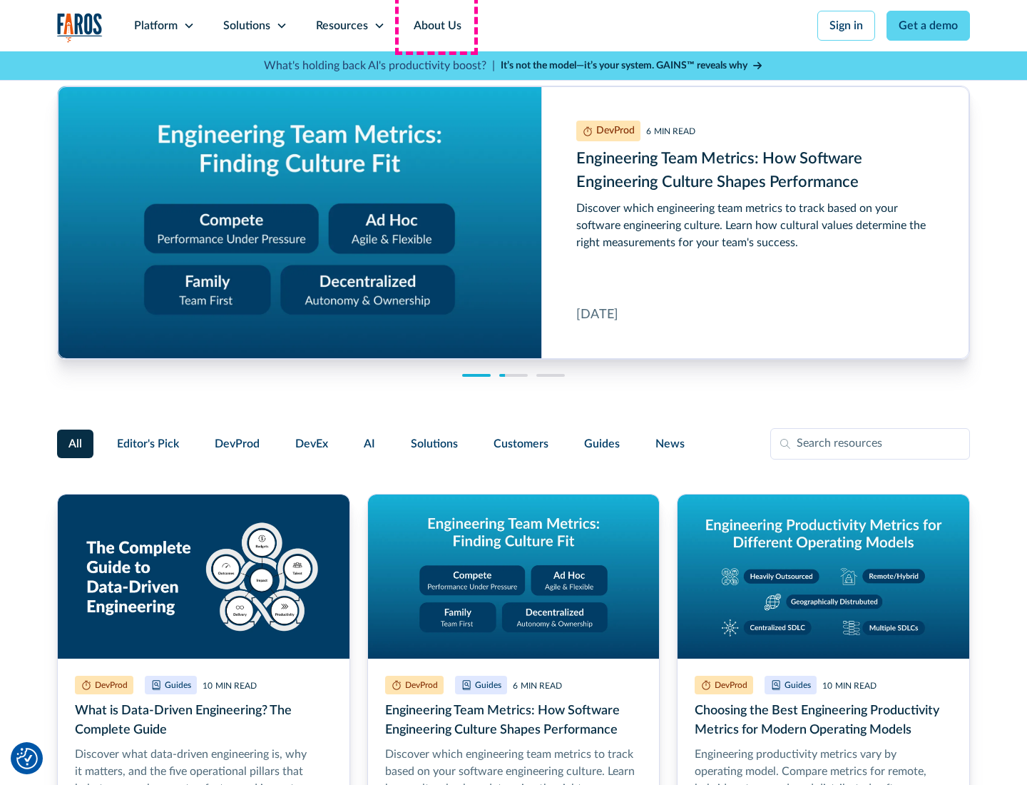
click at [436, 26] on link "About Us" at bounding box center [437, 25] width 76 height 51
